Goal: Transaction & Acquisition: Obtain resource

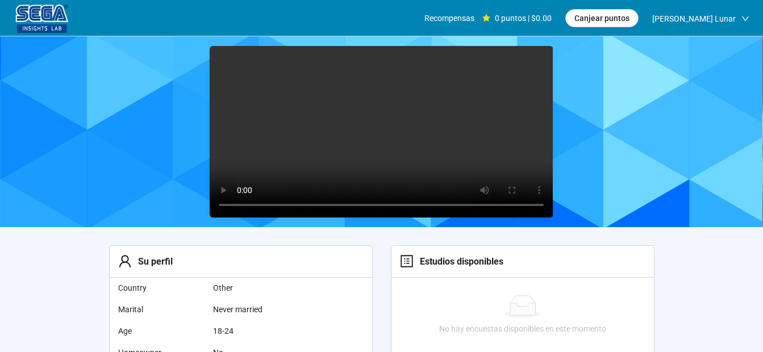
click at [366, 132] on video at bounding box center [381, 131] width 343 height 171
click at [365, 135] on video at bounding box center [381, 131] width 343 height 171
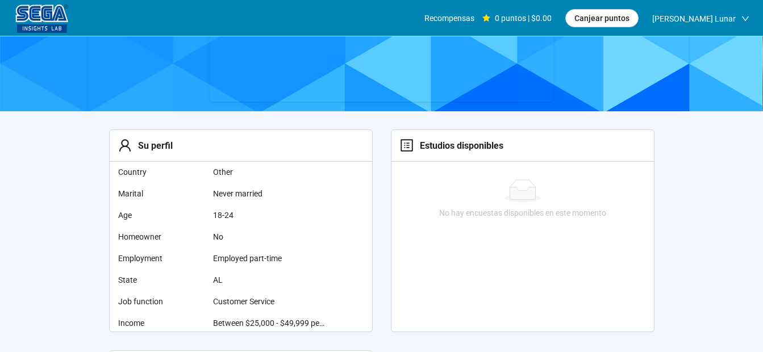
scroll to position [114, 0]
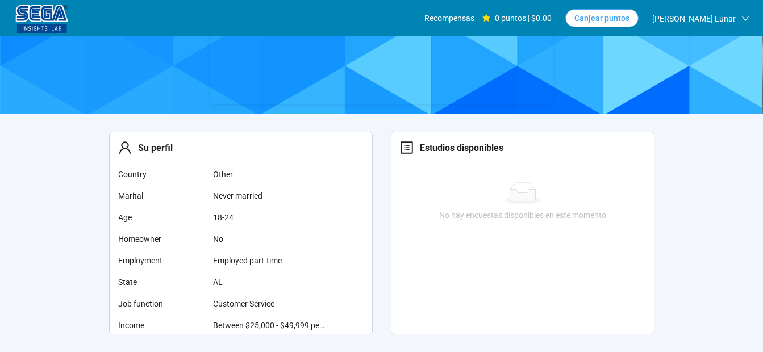
click at [610, 26] on button "Canjear puntos" at bounding box center [601, 18] width 73 height 18
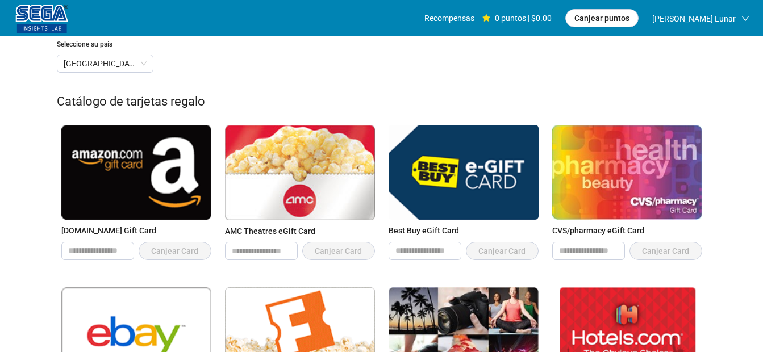
scroll to position [124, 0]
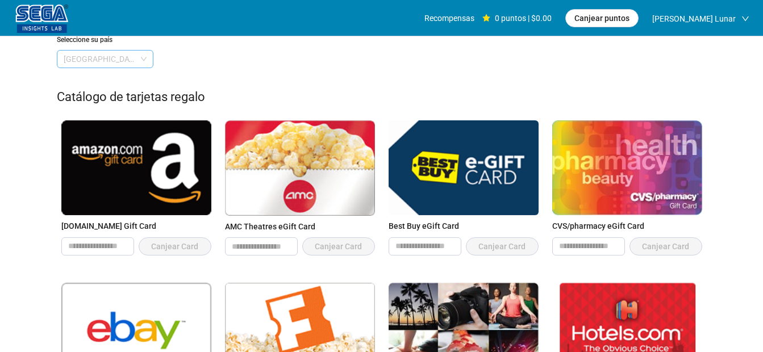
click at [97, 58] on span "[GEOGRAPHIC_DATA]" at bounding box center [105, 59] width 83 height 17
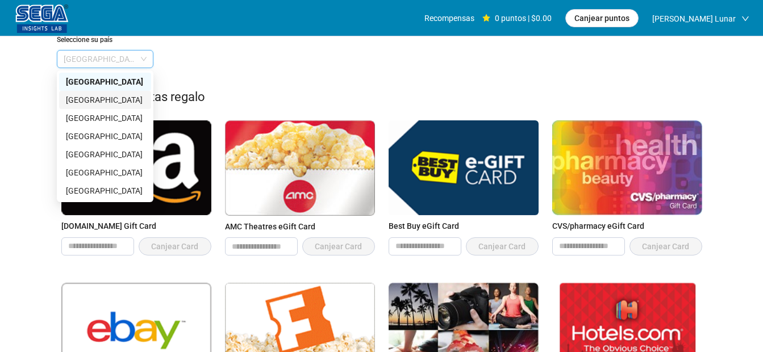
click at [220, 89] on div "Catálogo de tarjetas regalo" at bounding box center [382, 97] width 650 height 20
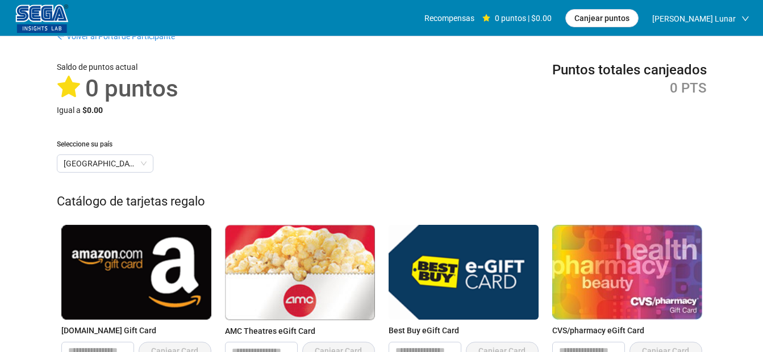
scroll to position [0, 0]
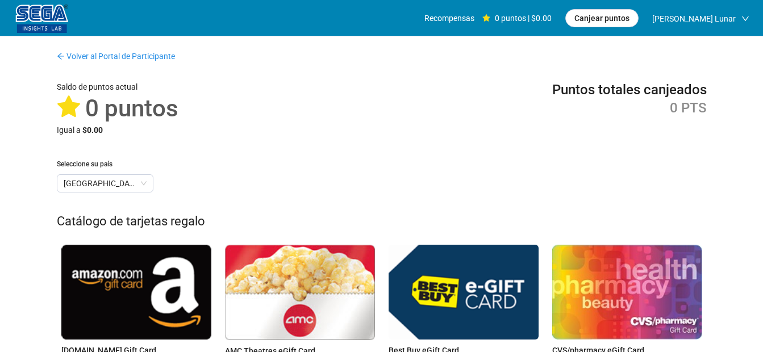
click at [60, 23] on img at bounding box center [42, 19] width 57 height 28
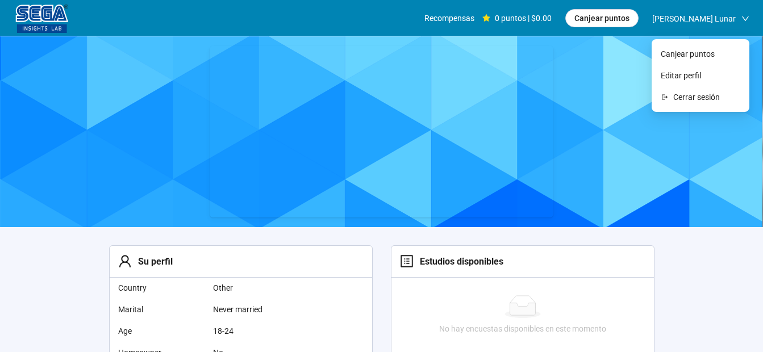
click at [715, 27] on span "[PERSON_NAME] Lunar" at bounding box center [693, 19] width 83 height 36
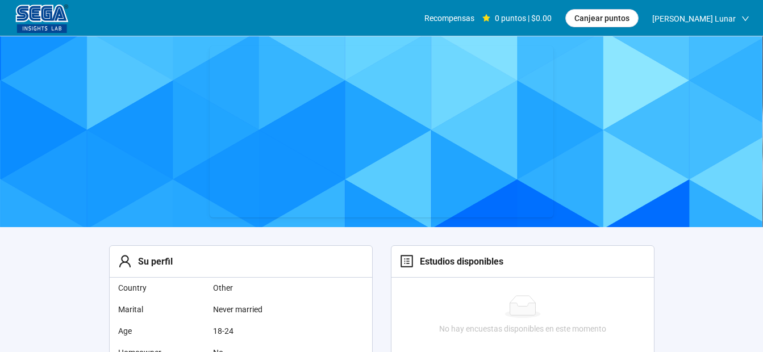
click at [562, 108] on div at bounding box center [381, 131] width 763 height 191
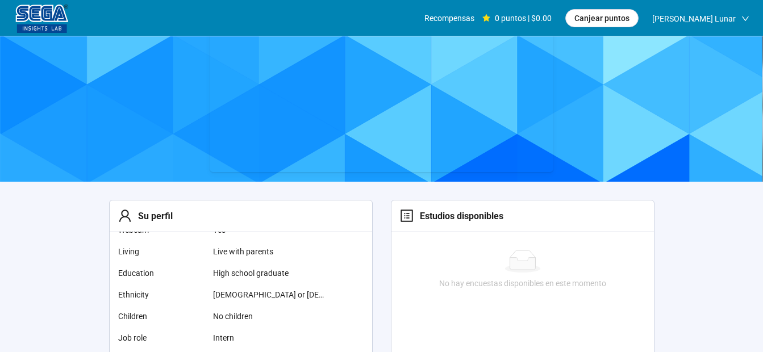
scroll to position [43, 0]
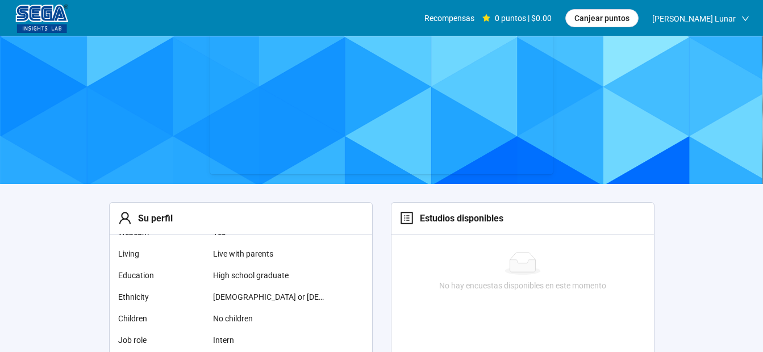
click at [20, 18] on img at bounding box center [42, 19] width 57 height 28
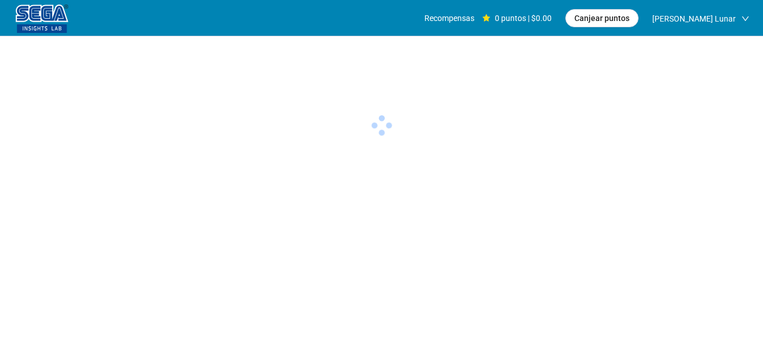
scroll to position [0, 0]
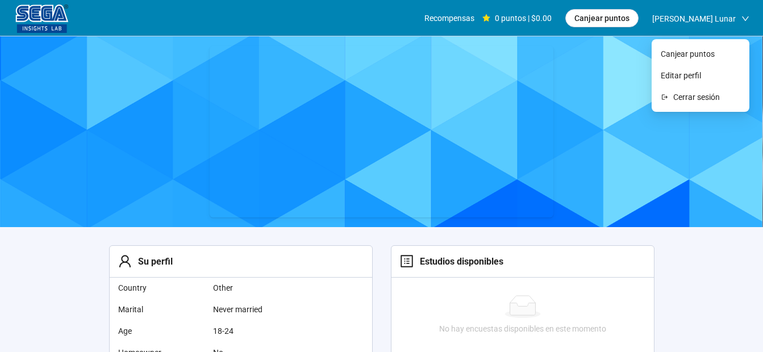
click at [716, 18] on span "[PERSON_NAME] Lunar" at bounding box center [693, 19] width 83 height 36
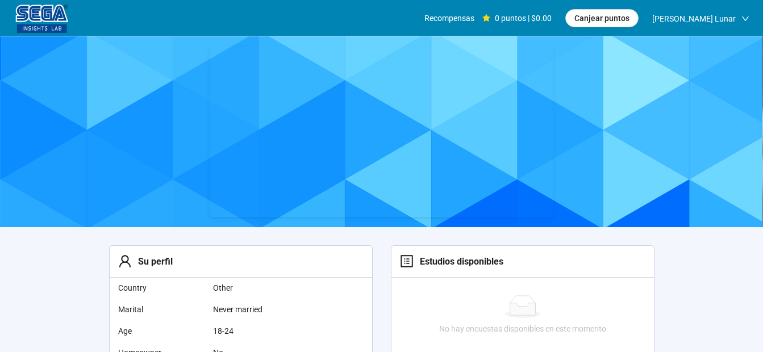
click at [526, 18] on div "0 puntos | $0.00" at bounding box center [516, 18] width 69 height 36
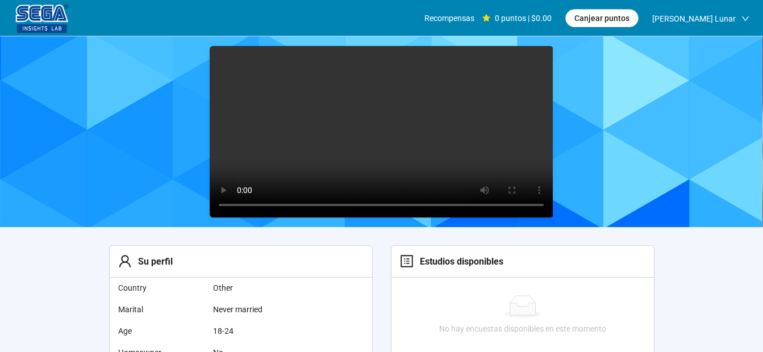
click at [372, 146] on video at bounding box center [381, 131] width 343 height 171
click at [384, 122] on video at bounding box center [381, 131] width 343 height 171
click at [384, 123] on video at bounding box center [381, 131] width 343 height 171
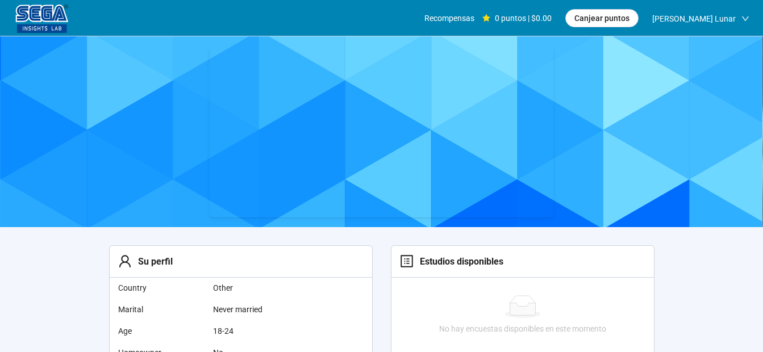
click at [604, 203] on div at bounding box center [381, 131] width 763 height 191
click at [419, 291] on div "No hay encuestas disponibles en este momento" at bounding box center [522, 315] width 262 height 76
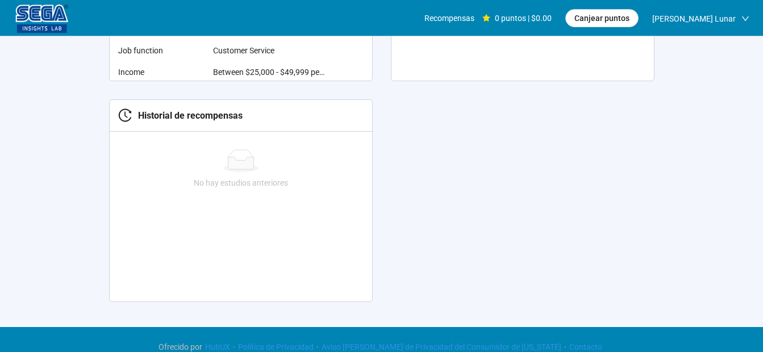
scroll to position [384, 0]
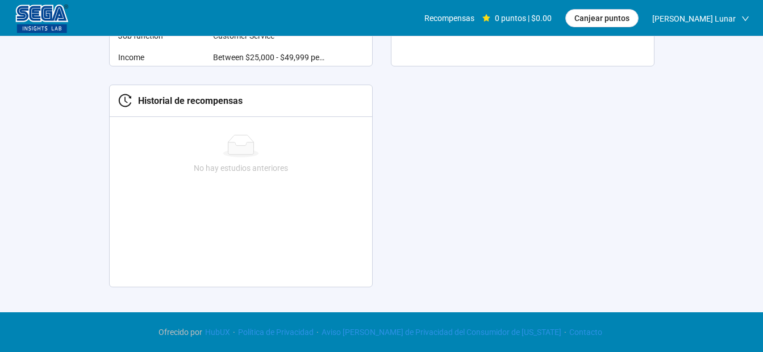
drag, startPoint x: 684, startPoint y: 102, endPoint x: 678, endPoint y: 101, distance: 6.3
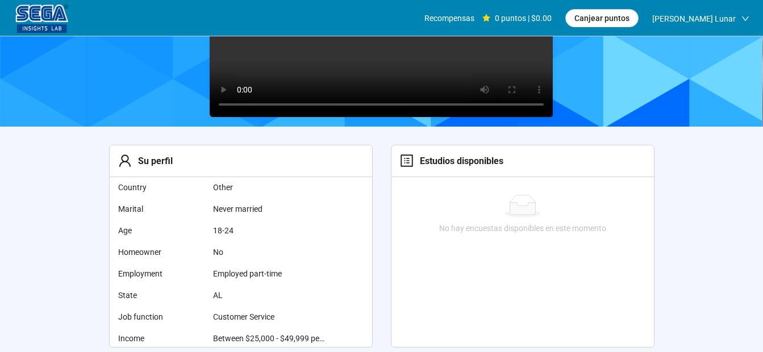
scroll to position [0, 0]
